Goal: Navigation & Orientation: Find specific page/section

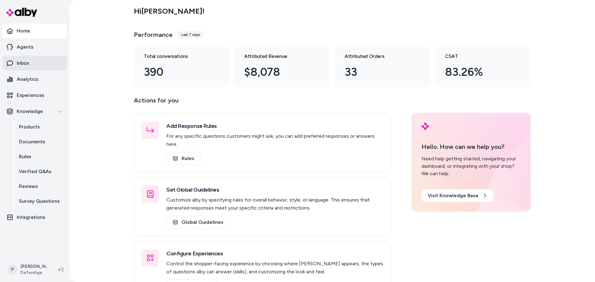
click at [40, 66] on link "Inbox" at bounding box center [34, 63] width 64 height 15
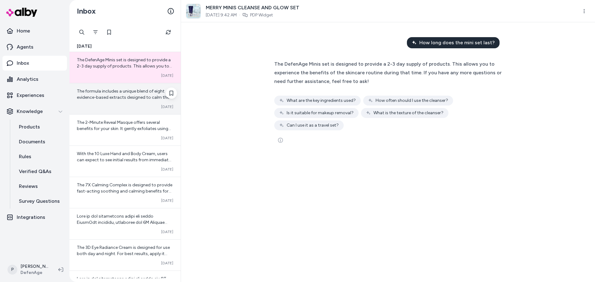
click at [134, 92] on span "The formula includes a unique blend of eight evidence-based extracts designed t…" at bounding box center [124, 101] width 95 height 24
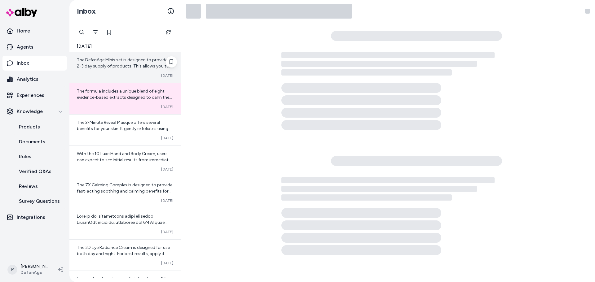
click at [134, 68] on span "The DefenAge Minis set is designed to provide a 2-3 day supply of products. Thi…" at bounding box center [125, 72] width 96 height 30
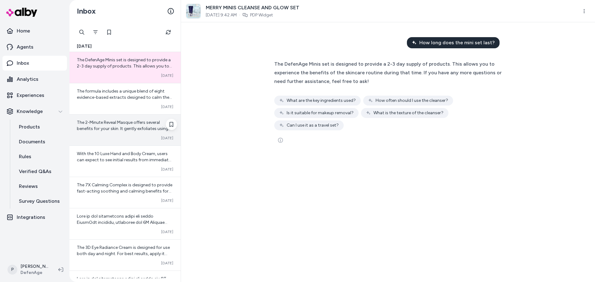
click at [127, 115] on div "The 2-Minute Reveal Masque offers several benefits for your skin. It gently exf…" at bounding box center [124, 130] width 111 height 31
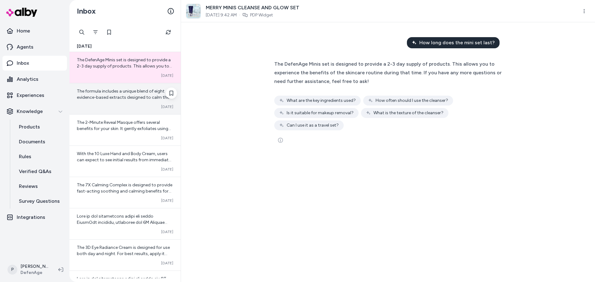
click at [125, 99] on span "The formula includes a unique blend of eight evidence-based extracts designed t…" at bounding box center [124, 101] width 95 height 24
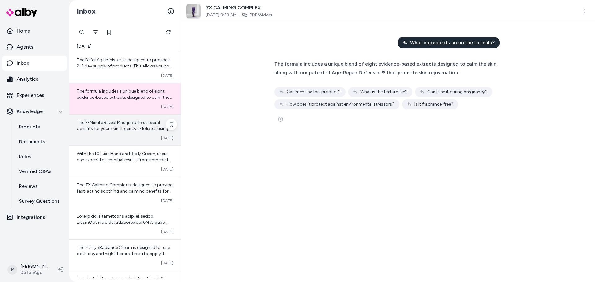
click at [121, 125] on span "The 2-Minute Reveal Masque offers several benefits for your skin. It gently exf…" at bounding box center [125, 160] width 96 height 80
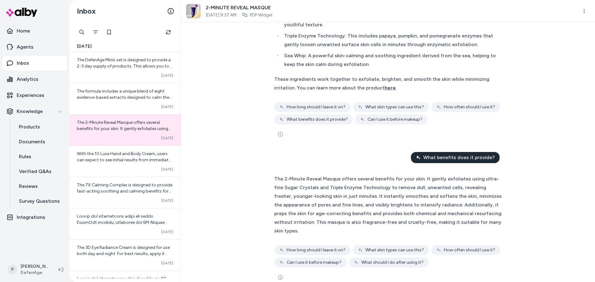
scroll to position [76, 0]
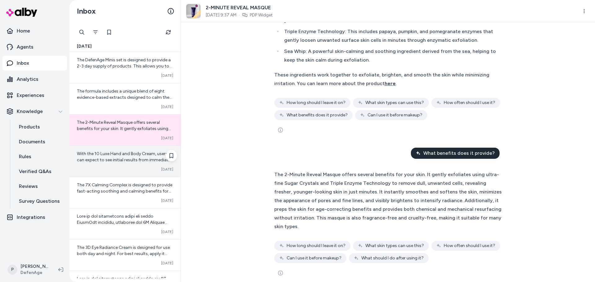
click at [103, 161] on span "With the 10 Luxe Hand and Body Cream, users can expect to see initial results f…" at bounding box center [124, 184] width 94 height 67
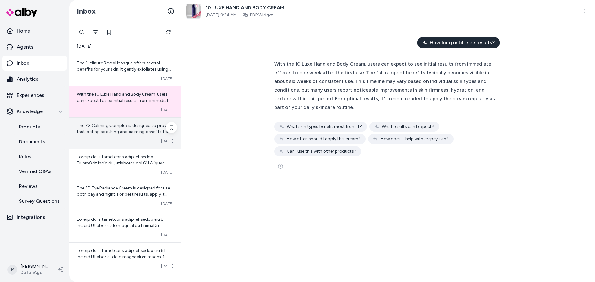
scroll to position [62, 0]
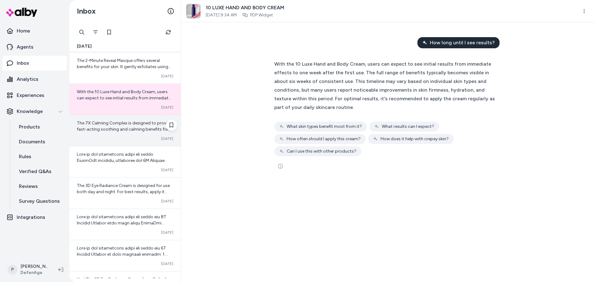
click at [113, 142] on div "The 7X Calming Complex is designed to provide fast-acting soothing and calming …" at bounding box center [124, 130] width 111 height 31
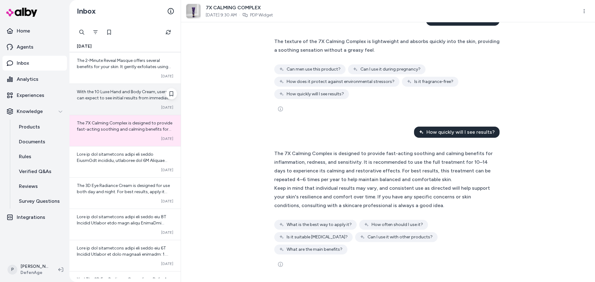
scroll to position [93, 0]
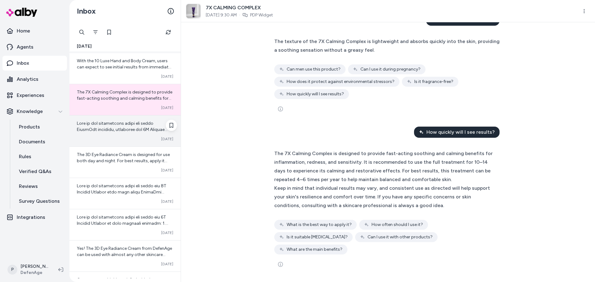
click at [112, 127] on div at bounding box center [125, 127] width 96 height 12
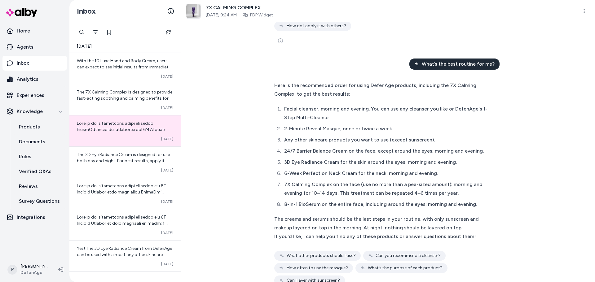
scroll to position [459, 0]
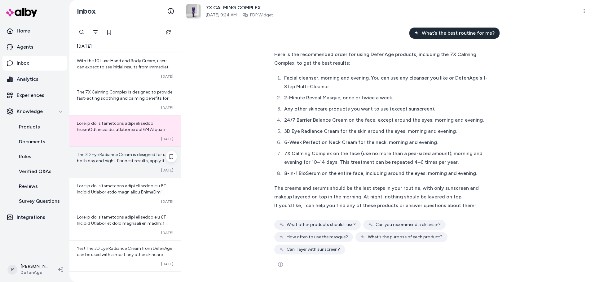
click at [97, 163] on span "The 3D Eye Radiance Cream is designed for use both day and night. For best resu…" at bounding box center [123, 176] width 93 height 49
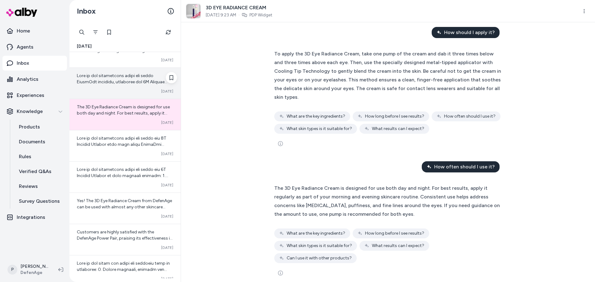
scroll to position [155, 0]
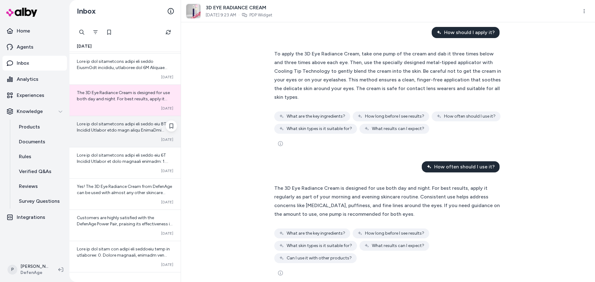
click at [115, 131] on span at bounding box center [125, 210] width 96 height 179
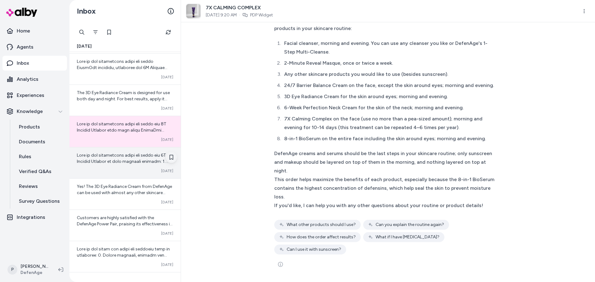
scroll to position [334, 0]
click at [139, 164] on span at bounding box center [125, 242] width 96 height 179
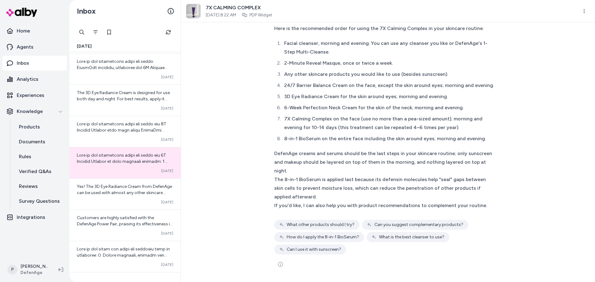
scroll to position [493, 0]
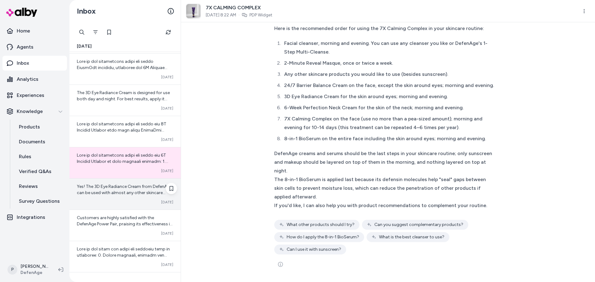
click at [132, 194] on span "Yes! The 3D Eye Radiance Cream from DefenAge can be used with almost any other …" at bounding box center [124, 230] width 95 height 92
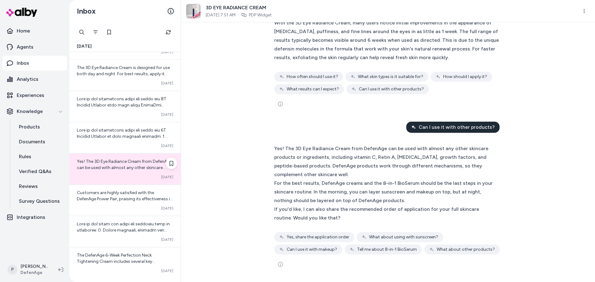
scroll to position [217, 0]
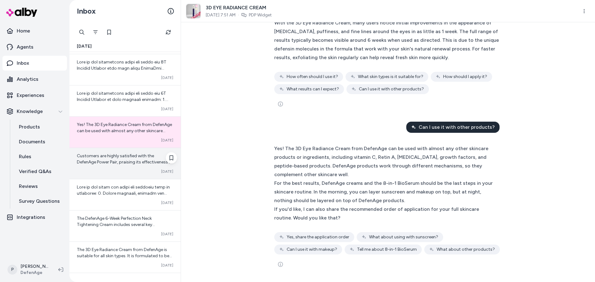
click at [121, 160] on span "Customers are highly satisfied with the DefenAge Power Pair, praising its effec…" at bounding box center [125, 189] width 96 height 73
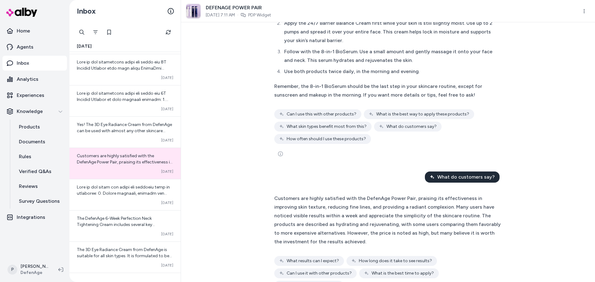
scroll to position [241, 0]
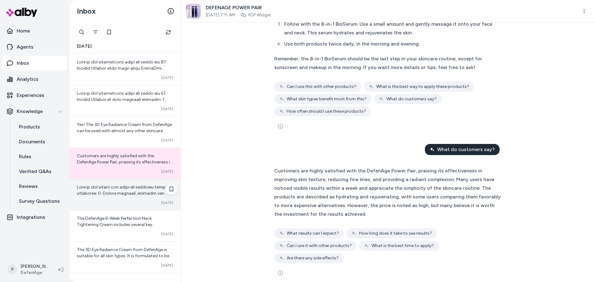
click at [108, 198] on div "Converted [DATE]" at bounding box center [124, 194] width 111 height 31
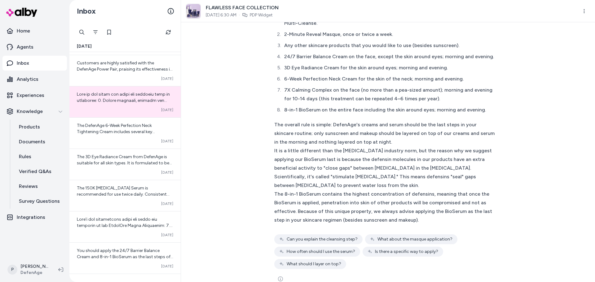
scroll to position [572, 0]
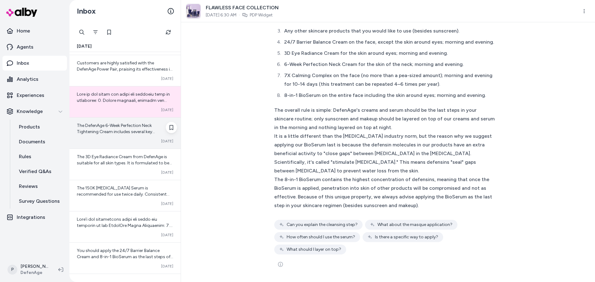
click at [124, 139] on div "Converted [DATE]" at bounding box center [125, 141] width 96 height 5
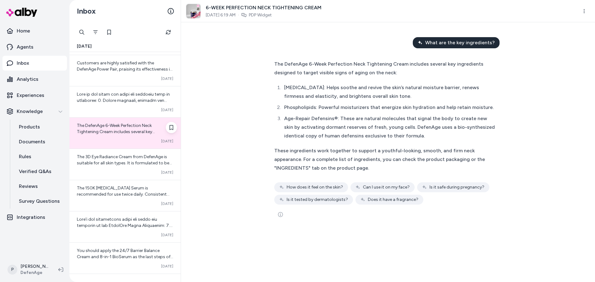
scroll to position [341, 0]
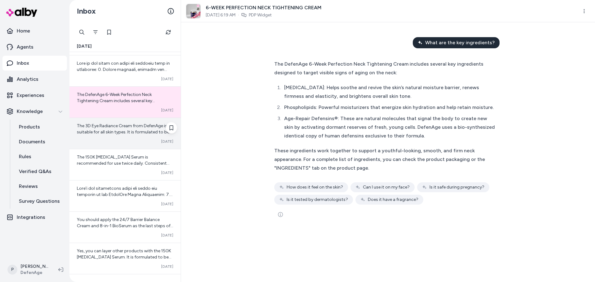
click at [131, 129] on div "The 3D Eye Radiance Cream from DefenAge is suitable for all skin types. It is f…" at bounding box center [125, 129] width 96 height 12
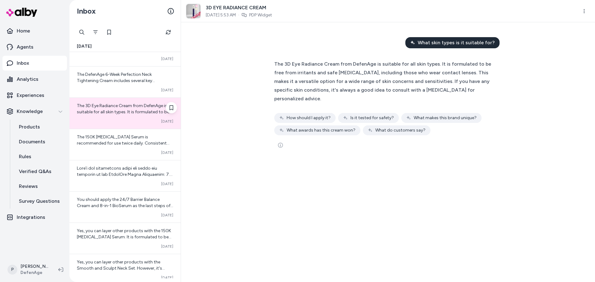
scroll to position [372, 0]
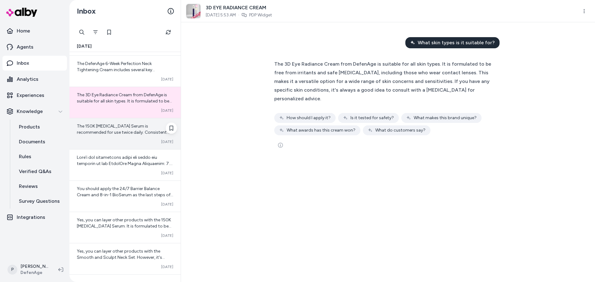
click at [131, 133] on span "The 150K [MEDICAL_DATA] Serum is recommended for use twice daily. Consistent ap…" at bounding box center [123, 142] width 93 height 36
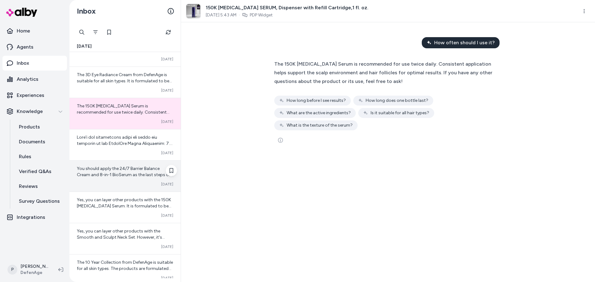
scroll to position [403, 0]
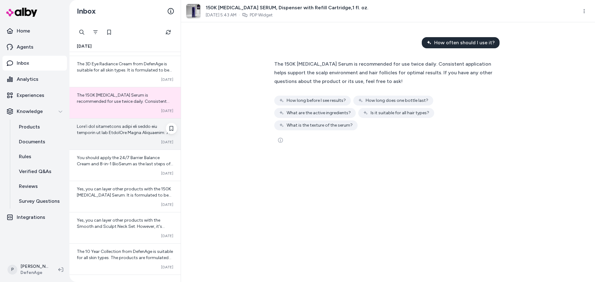
click at [137, 145] on div "Converted [DATE]" at bounding box center [124, 134] width 111 height 31
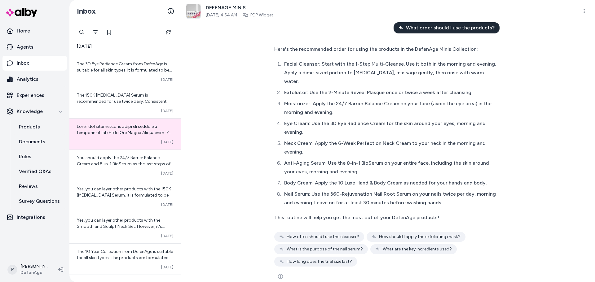
scroll to position [27, 0]
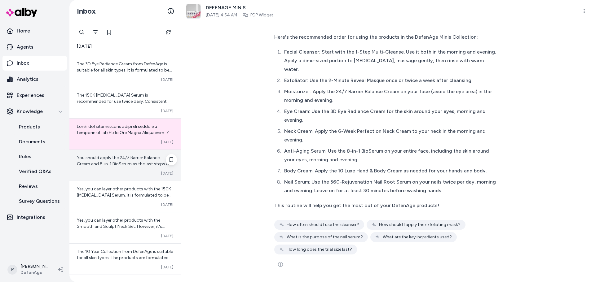
click at [126, 161] on span "You should apply the 24/7 Barrier Balance Cream and 8-in-1 BioSerum as the last…" at bounding box center [125, 167] width 96 height 24
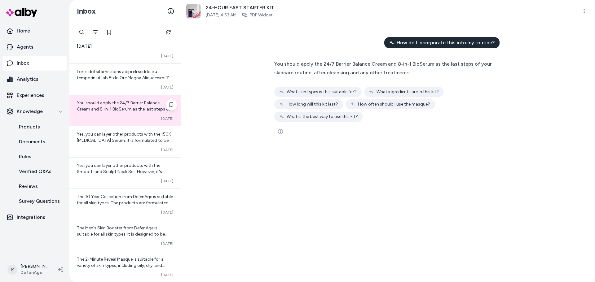
scroll to position [465, 0]
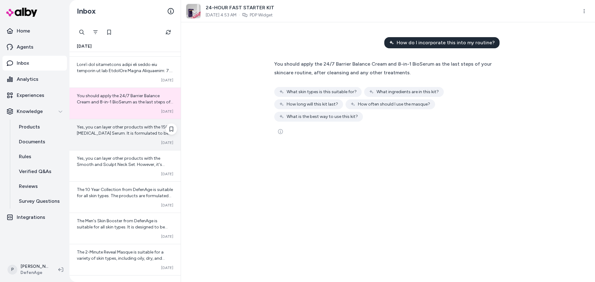
click at [119, 137] on div "Yes, you can layer other products with the 150K [MEDICAL_DATA] Serum. It is for…" at bounding box center [124, 134] width 111 height 31
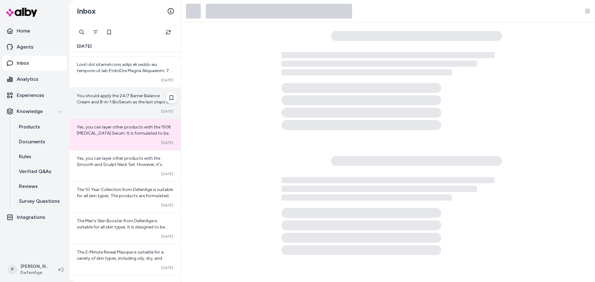
click at [125, 111] on div "Converted [DATE]" at bounding box center [125, 111] width 96 height 5
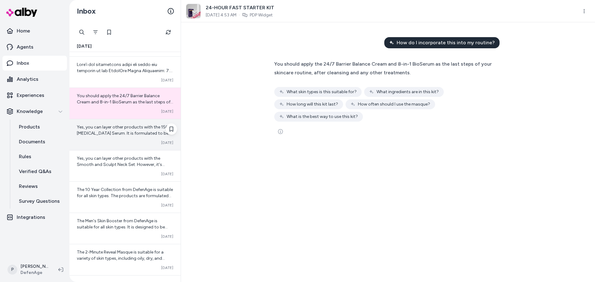
click at [121, 138] on div "Yes, you can layer other products with the 150K [MEDICAL_DATA] Serum. It is for…" at bounding box center [124, 134] width 111 height 31
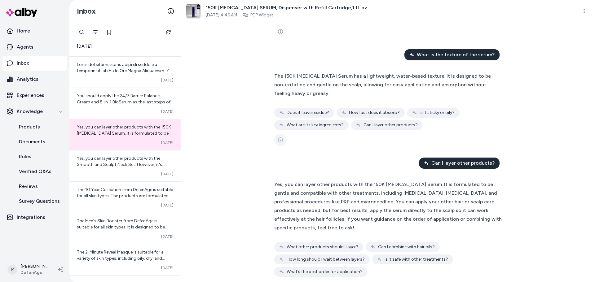
scroll to position [324, 0]
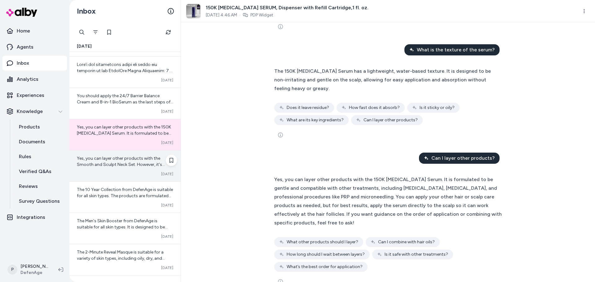
click at [100, 160] on span "Yes, you can layer other products with the Smooth and Sculpt Neck Set. However,…" at bounding box center [124, 199] width 95 height 86
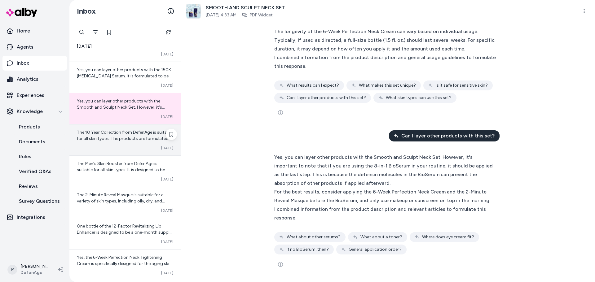
scroll to position [527, 0]
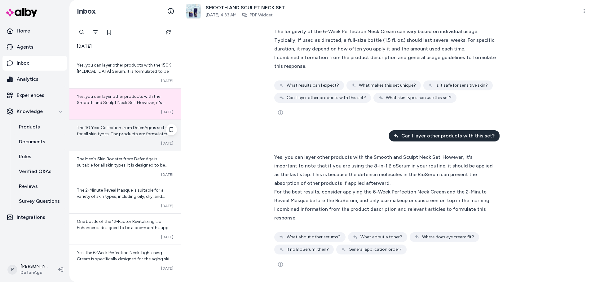
click at [133, 146] on div "Converted [DATE]" at bounding box center [125, 143] width 96 height 5
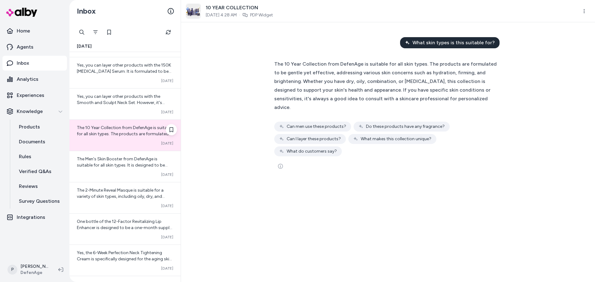
scroll to position [558, 0]
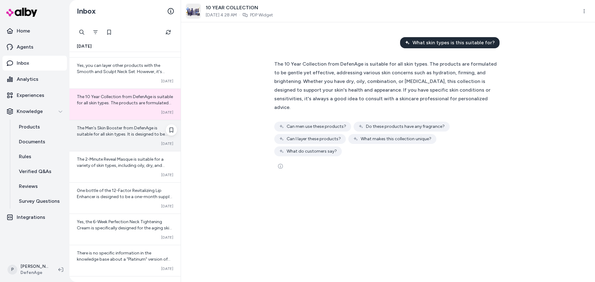
click at [117, 141] on div "The Men's Skin Booster from DefenAge is suitable for all skin types. It is desi…" at bounding box center [124, 135] width 111 height 31
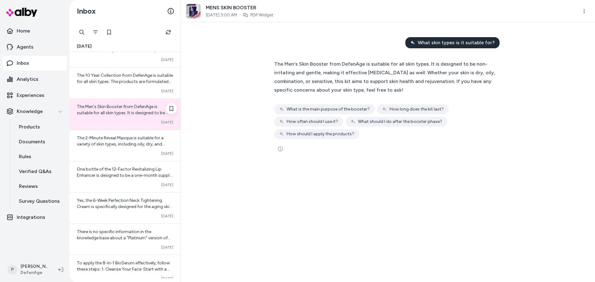
scroll to position [620, 0]
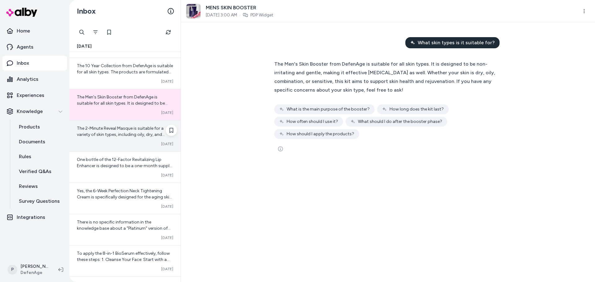
click at [123, 136] on span "The 2-Minute Reveal Masque is suitable for a variety of skin types, including o…" at bounding box center [125, 159] width 96 height 67
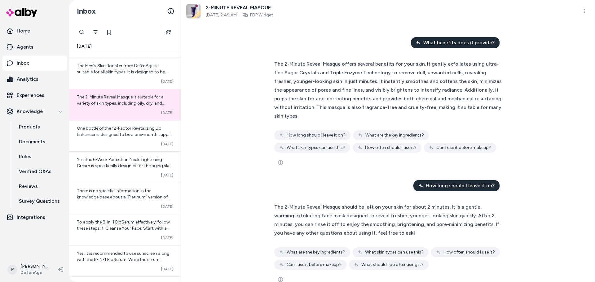
scroll to position [145, 0]
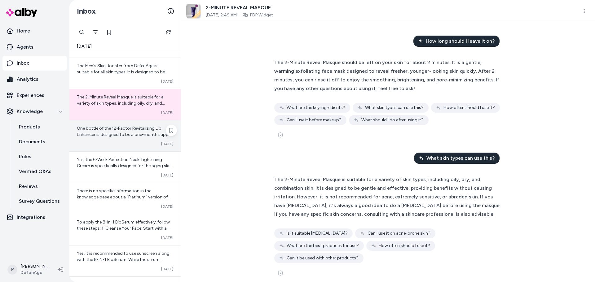
click at [114, 137] on div "One bottle of the 12-Factor Revitalizing Lip Enhancer is designed to be a one-m…" at bounding box center [125, 131] width 96 height 12
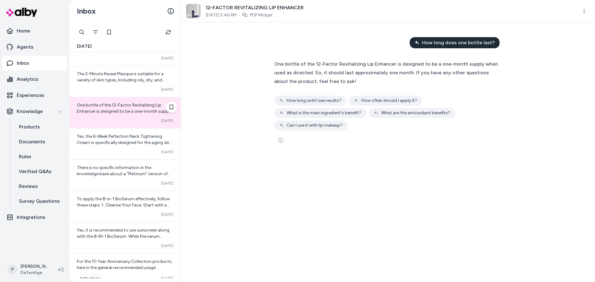
scroll to position [713, 0]
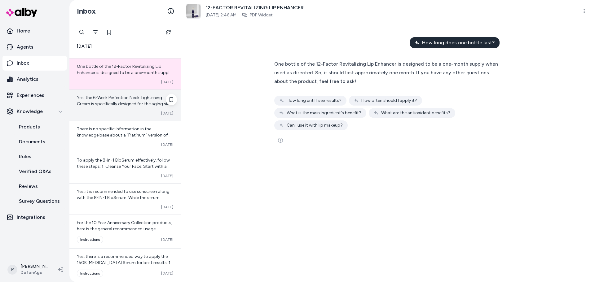
click at [99, 114] on div "Converted [DATE]" at bounding box center [125, 113] width 96 height 5
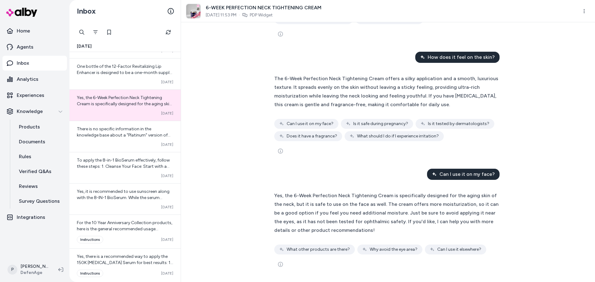
scroll to position [189, 0]
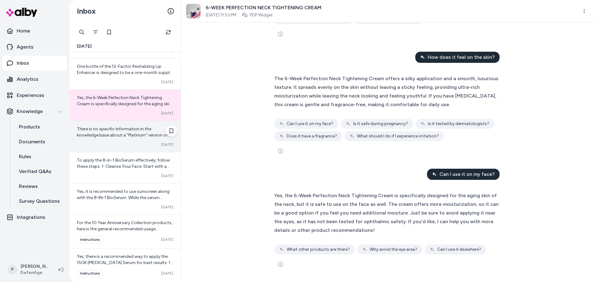
click at [122, 134] on span "There is no specific information in the knowledge base about a "Platinum" versi…" at bounding box center [125, 162] width 96 height 73
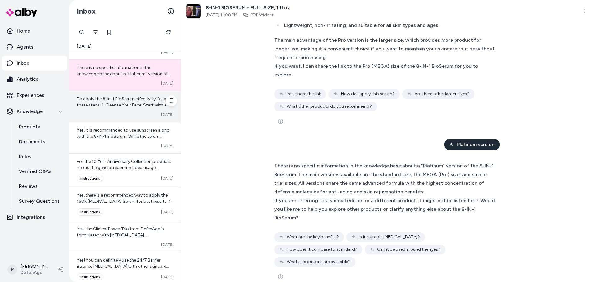
scroll to position [775, 0]
click at [116, 105] on span "To apply the 8-in-1 BioSerum effectively, follow these steps: 1. Cleanse Your F…" at bounding box center [125, 157] width 96 height 123
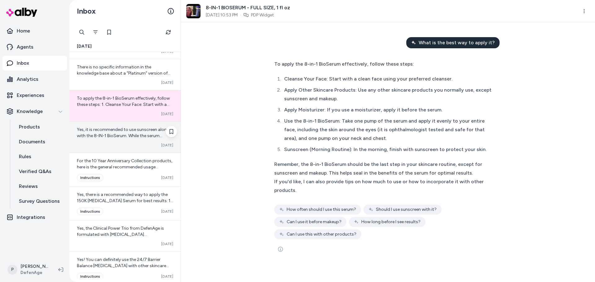
click at [105, 148] on div "Yes, it is recommended to use sunscreen along with the 8-IN-1 BioSerum. While t…" at bounding box center [124, 137] width 111 height 31
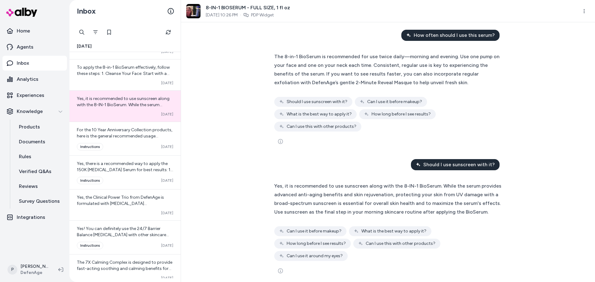
scroll to position [14, 0]
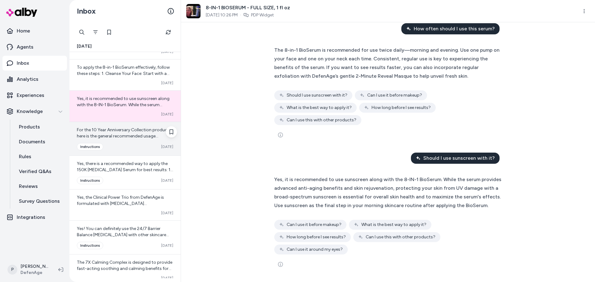
click at [109, 138] on span "For the 10 Year Anniversary Collection products, here is the general recommende…" at bounding box center [125, 194] width 96 height 135
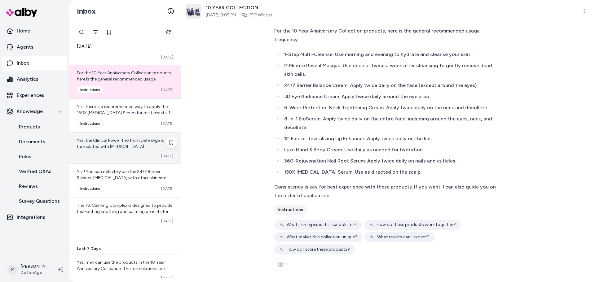
scroll to position [868, 0]
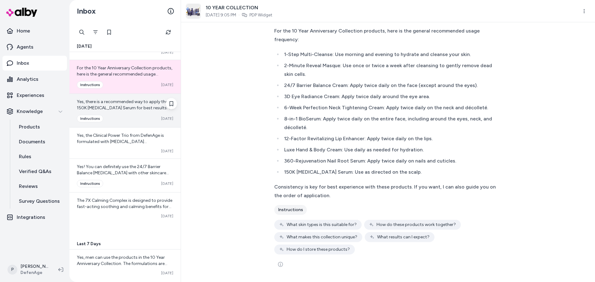
click at [131, 116] on div "Converted instructions [DATE]" at bounding box center [125, 118] width 96 height 7
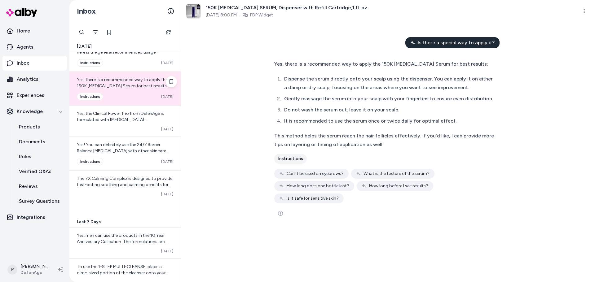
scroll to position [899, 0]
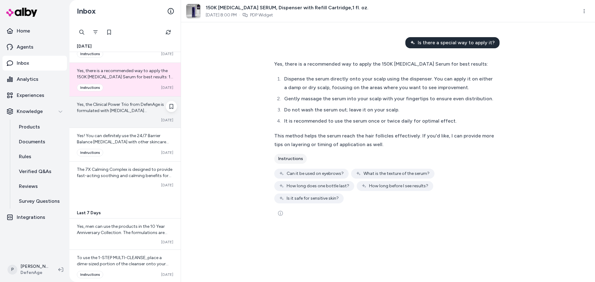
click at [118, 113] on span "Yes, the Clinical Power Trio from DefenAge is formulated with [MEDICAL_DATA] re…" at bounding box center [124, 154] width 95 height 104
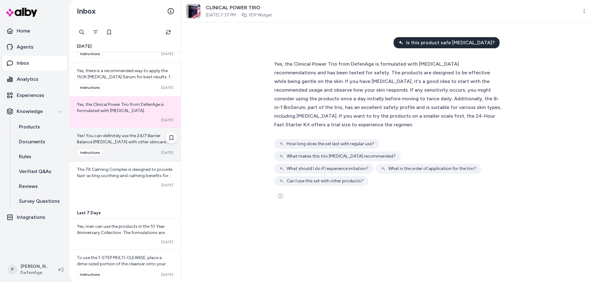
click at [115, 152] on div "Converted instructions [DATE]" at bounding box center [125, 152] width 96 height 7
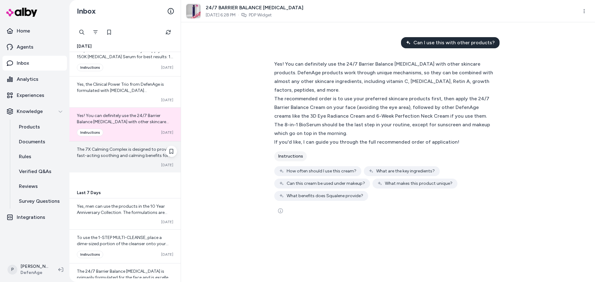
scroll to position [930, 0]
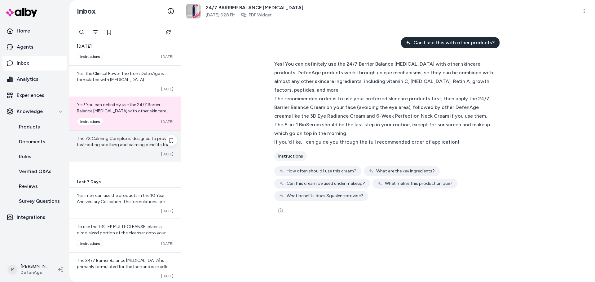
click at [117, 151] on div "The 7X Calming Complex is designed to provide fast-acting soothing and calming …" at bounding box center [124, 146] width 111 height 31
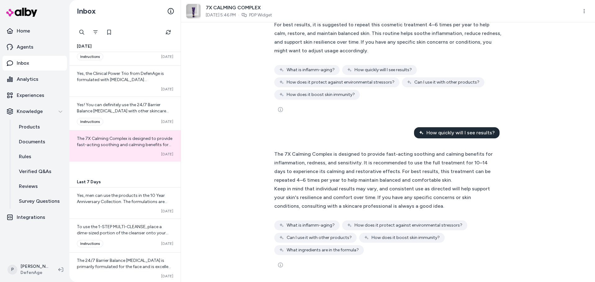
scroll to position [49, 0]
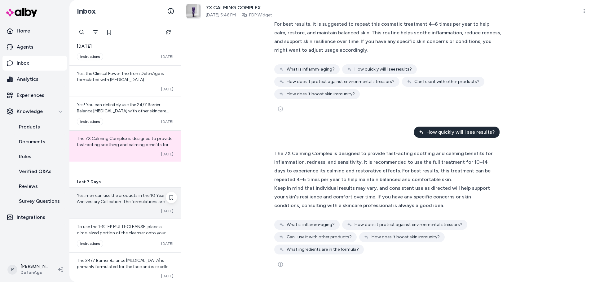
click at [114, 205] on div "Yes, men can use the products in the 10 Year Anniversary Collection. The formul…" at bounding box center [124, 203] width 111 height 31
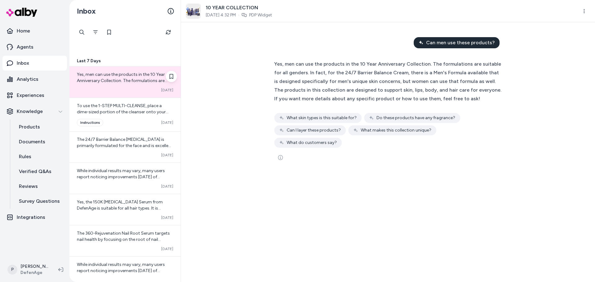
scroll to position [1054, 0]
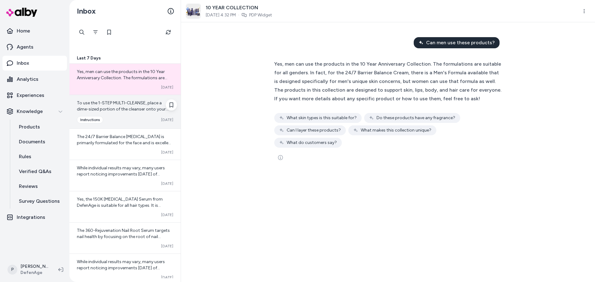
click at [133, 119] on div "Converted instructions [DATE]" at bounding box center [125, 119] width 96 height 7
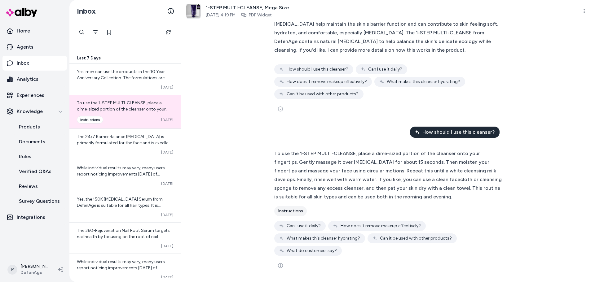
scroll to position [67, 0]
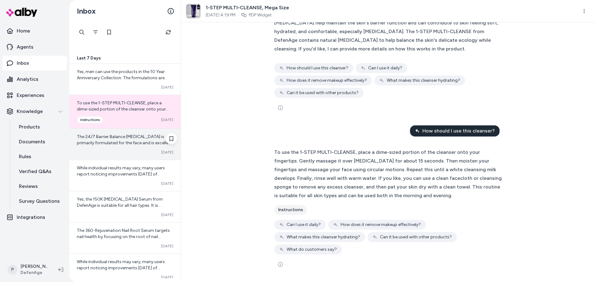
click at [106, 142] on span "The 24/7 Barrier Balance [MEDICAL_DATA] is primarily formulated for the face an…" at bounding box center [125, 177] width 96 height 86
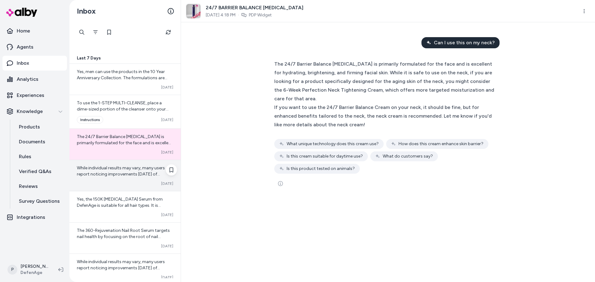
scroll to position [1116, 0]
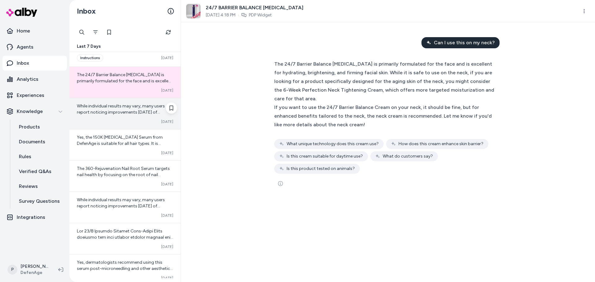
click at [118, 114] on span "While individual results may vary, many users report noticing improvements [DAT…" at bounding box center [124, 143] width 95 height 80
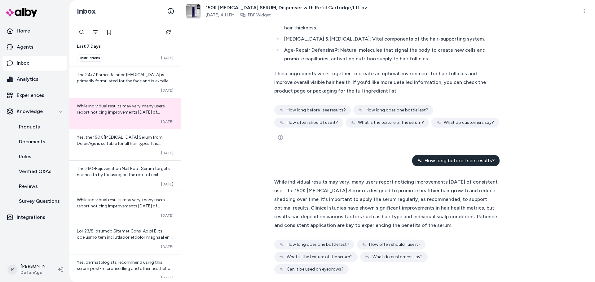
scroll to position [85, 0]
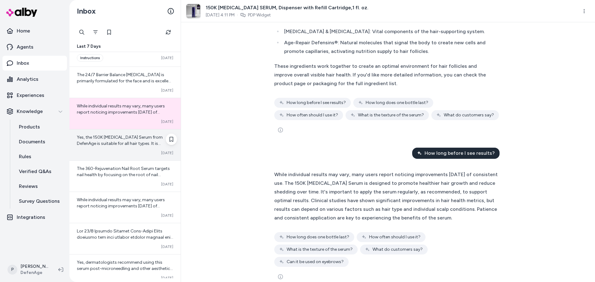
click at [109, 144] on span "Yes, the 150K [MEDICAL_DATA] Serum from DefenAge is suitable for all hair types…" at bounding box center [124, 162] width 95 height 55
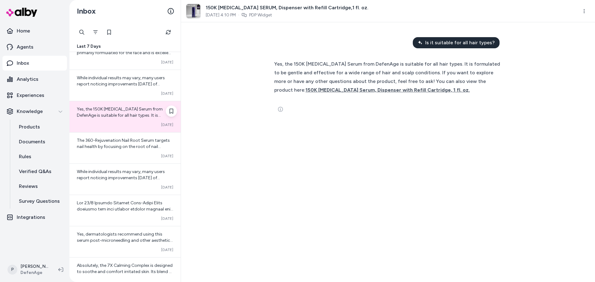
scroll to position [1178, 0]
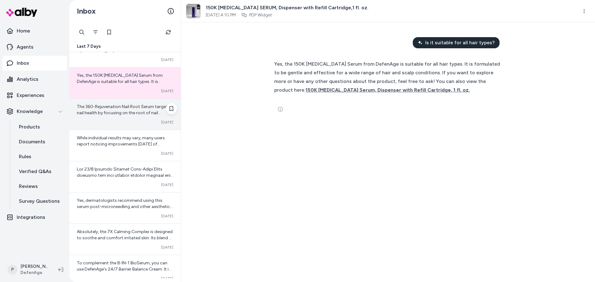
click at [125, 123] on div "Converted [DATE]" at bounding box center [125, 122] width 96 height 5
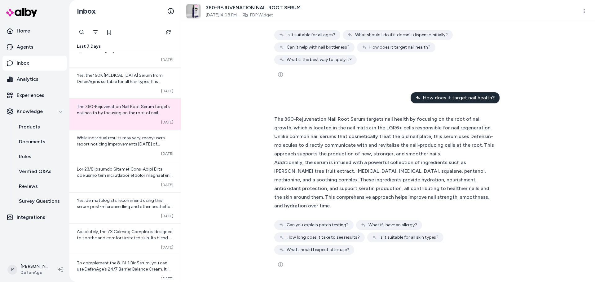
scroll to position [303, 0]
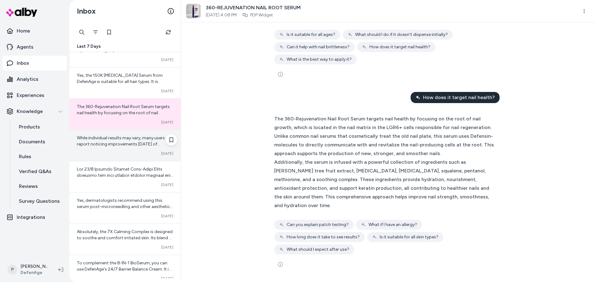
click at [125, 145] on span "While individual results may vary, many users report noticing improvements [DAT…" at bounding box center [124, 175] width 95 height 80
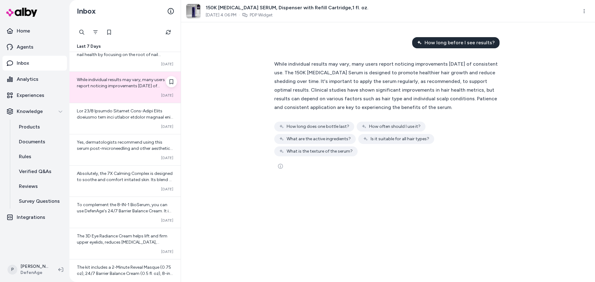
scroll to position [1240, 0]
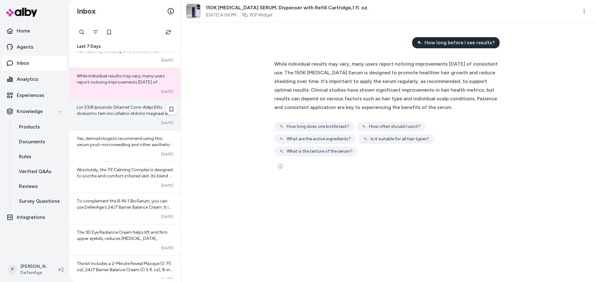
click at [134, 115] on span at bounding box center [125, 179] width 96 height 148
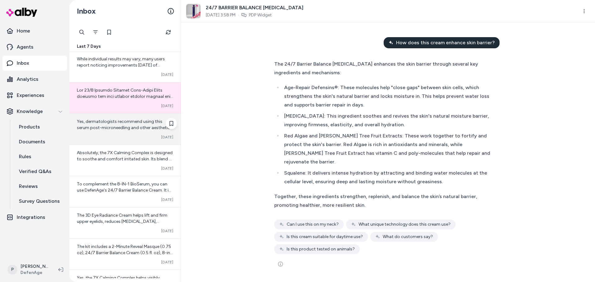
scroll to position [1271, 0]
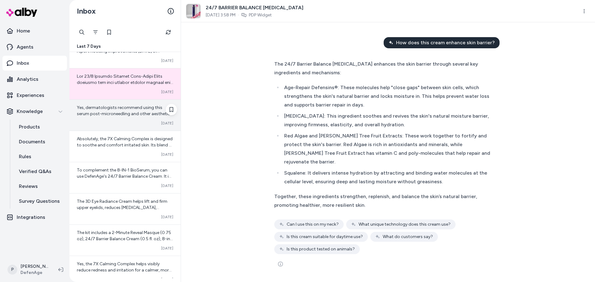
click at [132, 112] on span "Yes, dermatologists recommend using this serum post-microneedling and other aes…" at bounding box center [125, 117] width 96 height 24
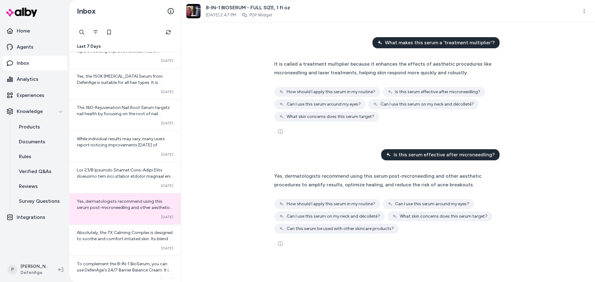
scroll to position [1365, 0]
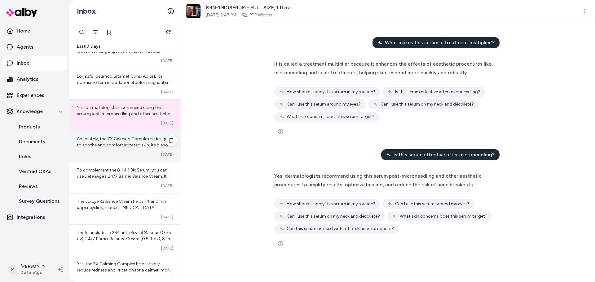
click at [124, 140] on span "Absolutely, the 7X Calming Complex is designed to soothe and comfort irritated …" at bounding box center [125, 154] width 96 height 36
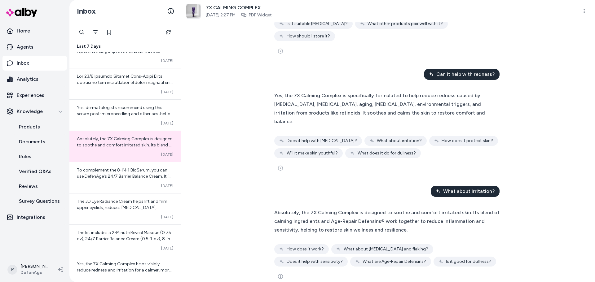
scroll to position [616, 0]
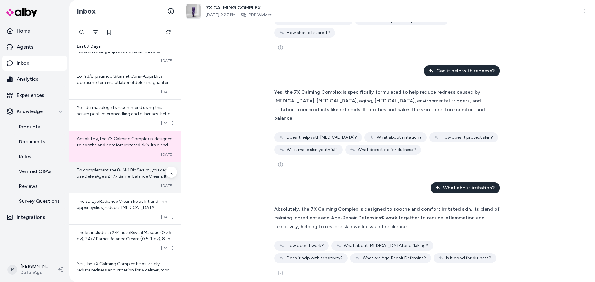
click at [112, 182] on div "To complement the 8-IN-1 BioSerum, you can use DefenAge's 24/7 Barrier Balance …" at bounding box center [124, 177] width 111 height 31
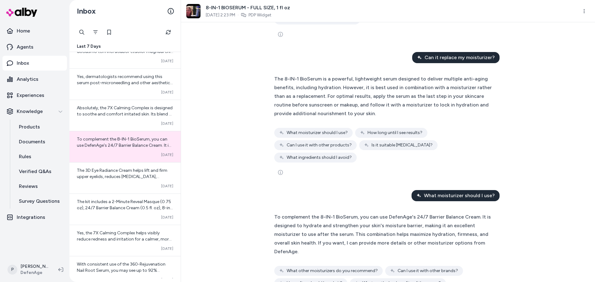
scroll to position [490, 0]
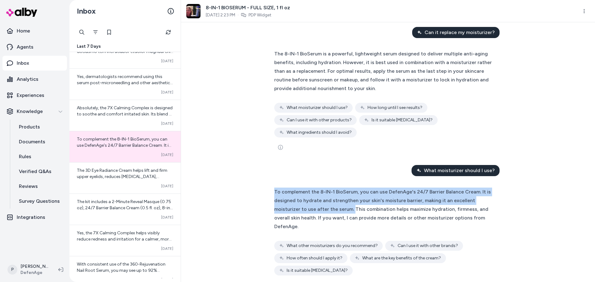
drag, startPoint x: 319, startPoint y: 196, endPoint x: 266, endPoint y: 176, distance: 57.2
click at [266, 176] on div "How should I apply this serum in my routine? Apply the serum as the last step i…" at bounding box center [388, 152] width 414 height 260
click at [265, 175] on div "How should I apply this serum in my routine? Apply the serum as the last step i…" at bounding box center [388, 152] width 414 height 260
click at [289, 189] on span "To complement the 8-IN-1 BioSerum, you can use DefenAge's 24/7 Barrier Balance …" at bounding box center [382, 209] width 217 height 41
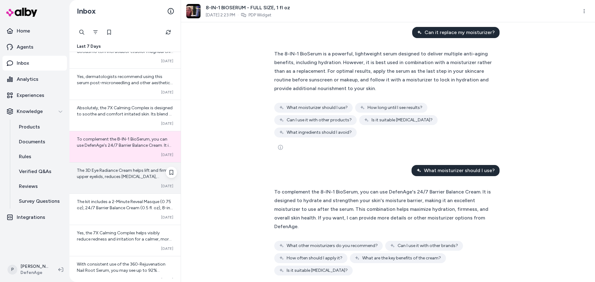
click at [121, 186] on div "Converted [DATE]" at bounding box center [125, 186] width 96 height 5
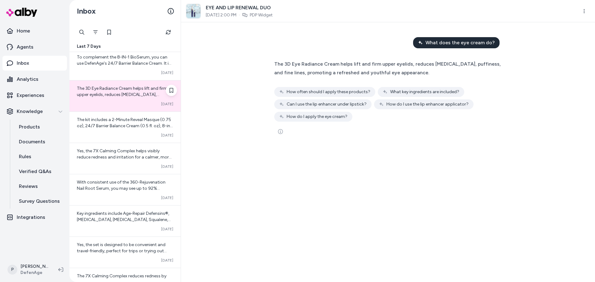
scroll to position [1488, 0]
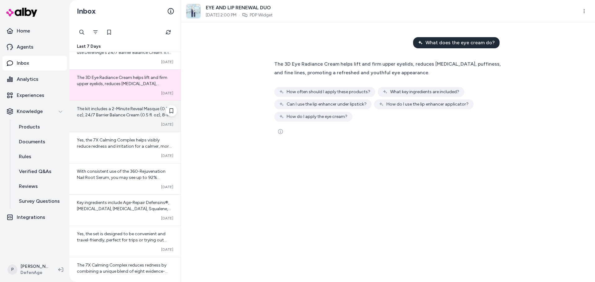
click at [127, 103] on div "The kit includes a 2-Minute Reveal Masque (0.75 oz), 24/7 Barrier Balance Cream…" at bounding box center [124, 116] width 111 height 31
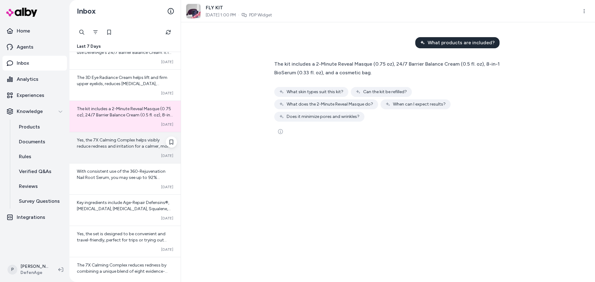
click at [107, 151] on div "Yes, the 7X Calming Complex helps visibly reduce redness and irritation for a c…" at bounding box center [124, 147] width 111 height 31
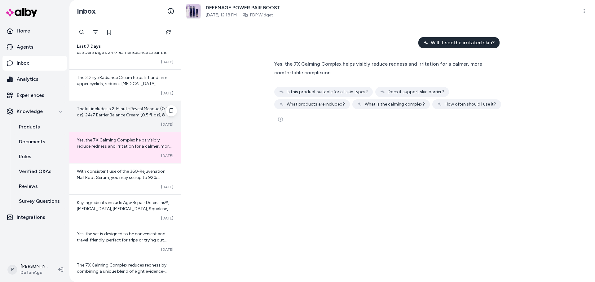
scroll to position [1519, 0]
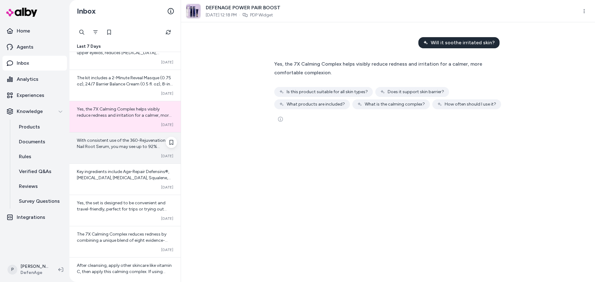
click at [114, 142] on span "With consistent use of the 360-Rejuvenation Nail Root Serum, you may see up to …" at bounding box center [124, 162] width 95 height 49
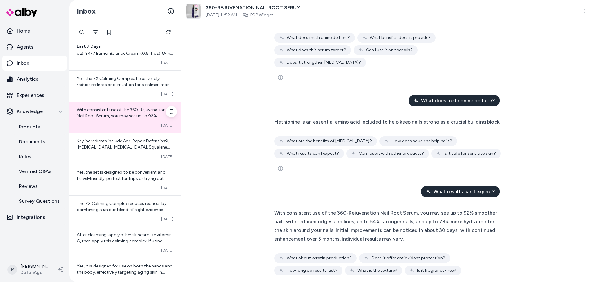
scroll to position [1550, 0]
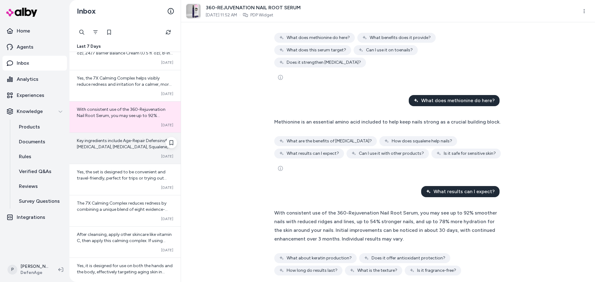
click at [124, 146] on span "Key ingredients include Age-Repair Defensins®, [MEDICAL_DATA], [MEDICAL_DATA], …" at bounding box center [124, 150] width 94 height 24
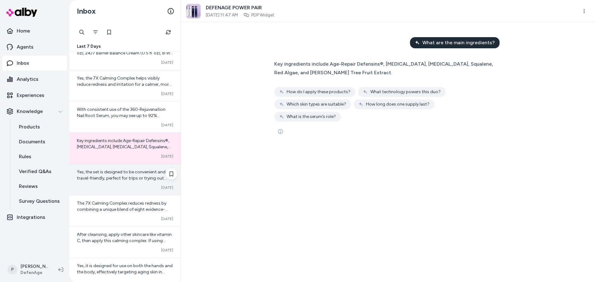
click at [151, 175] on div "Yes, the set is designed to be convenient and travel-friendly, perfect for trip…" at bounding box center [125, 175] width 96 height 12
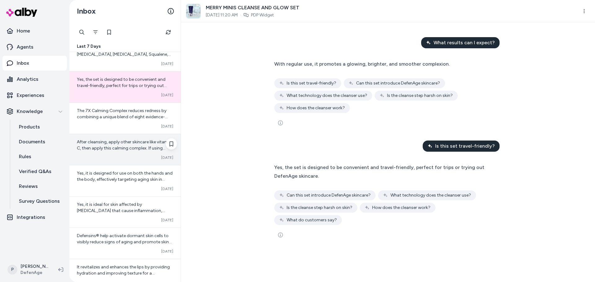
scroll to position [1643, 0]
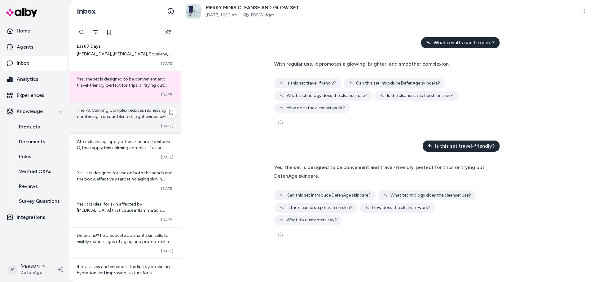
click at [120, 116] on span "The 7X Calming Complex reduces redness by combining a unique blend of eight evi…" at bounding box center [124, 144] width 95 height 73
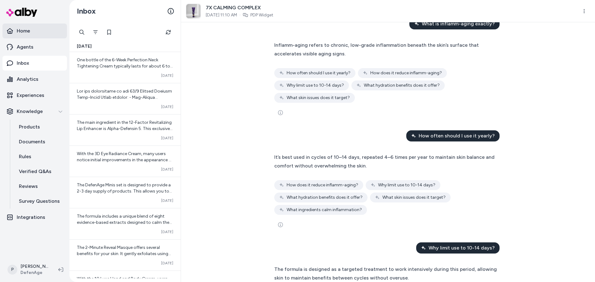
click at [36, 35] on link "Home" at bounding box center [34, 31] width 64 height 15
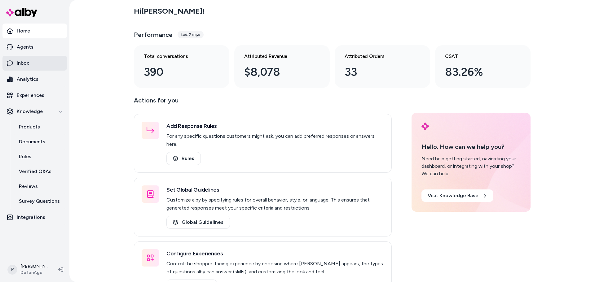
click at [32, 64] on link "Inbox" at bounding box center [34, 63] width 64 height 15
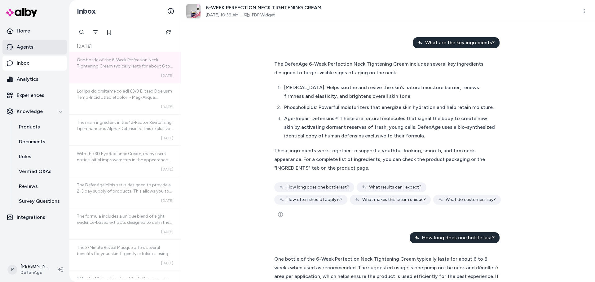
click at [38, 50] on link "Agents" at bounding box center [34, 47] width 64 height 15
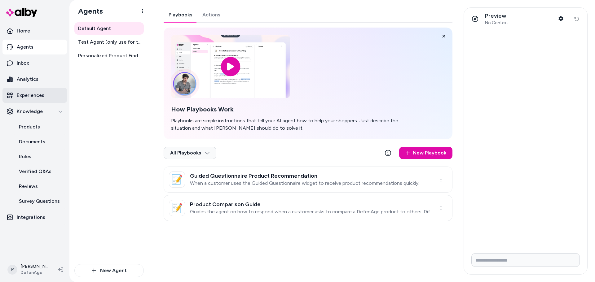
click at [44, 100] on link "Experiences" at bounding box center [34, 95] width 64 height 15
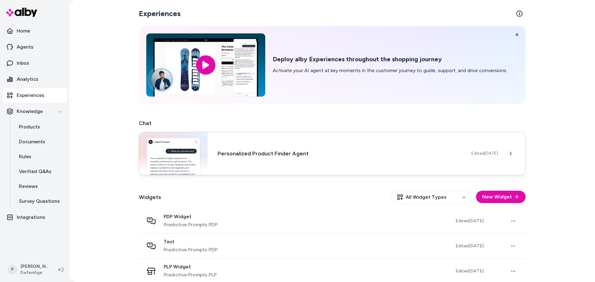
click at [313, 155] on h3 "Personalized Product Finder Agent" at bounding box center [339, 153] width 244 height 9
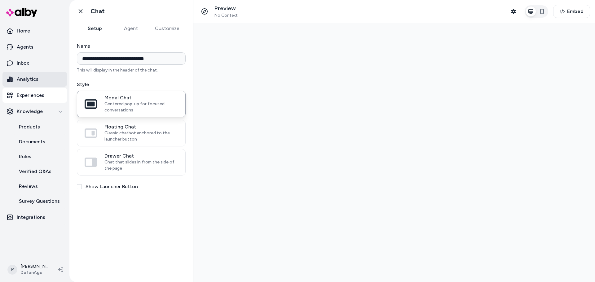
click at [28, 82] on p "Analytics" at bounding box center [28, 79] width 22 height 7
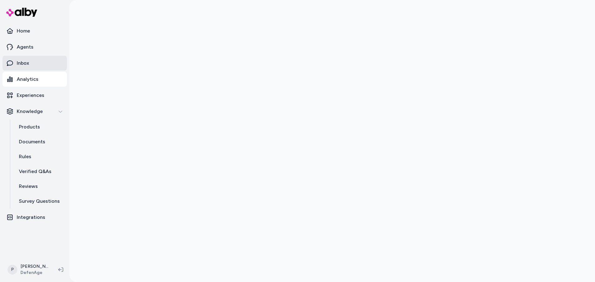
click at [21, 64] on p "Inbox" at bounding box center [23, 62] width 12 height 7
